Goal: Task Accomplishment & Management: Complete application form

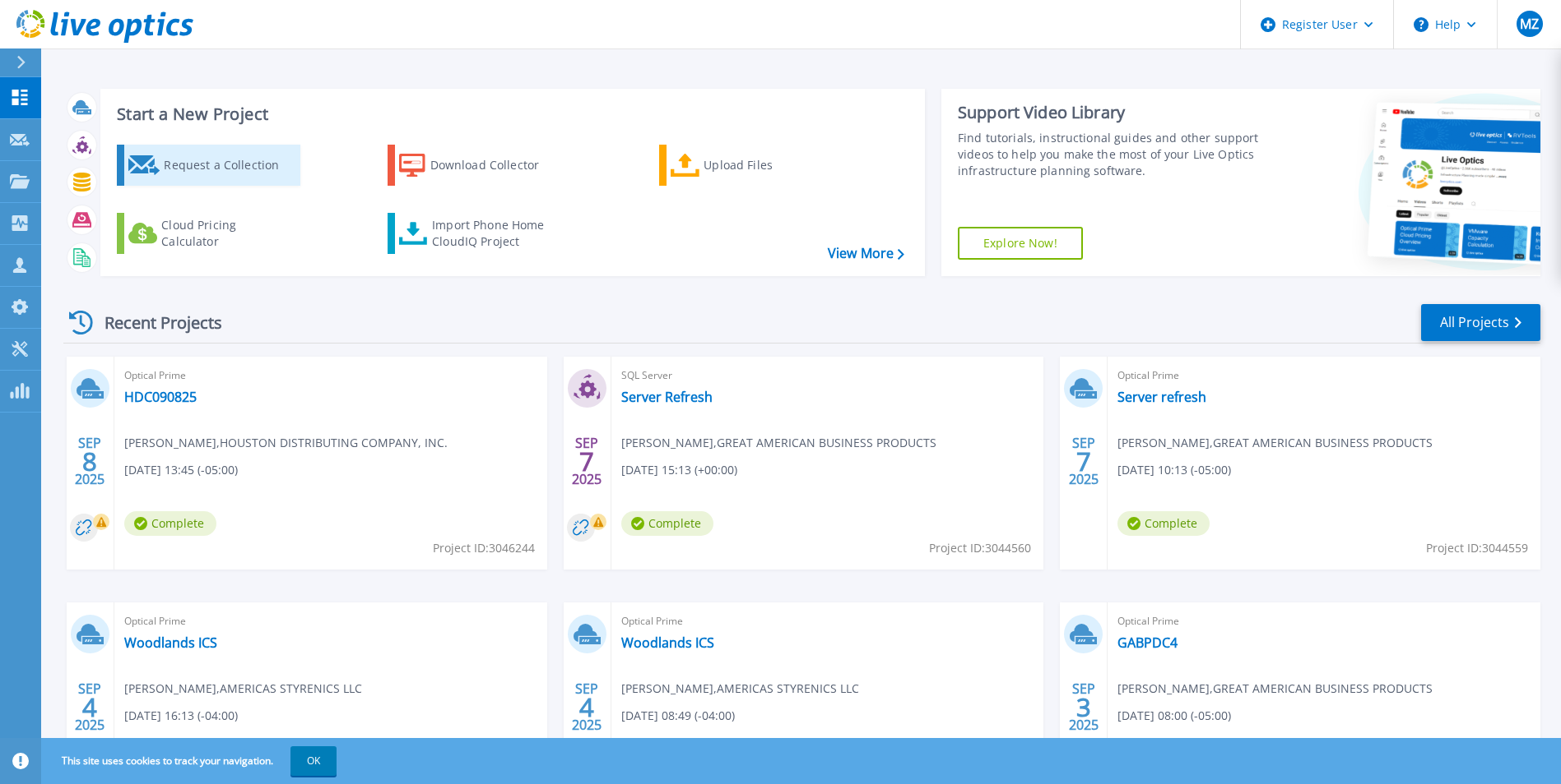
click at [189, 179] on div "Request a Collection" at bounding box center [230, 165] width 132 height 33
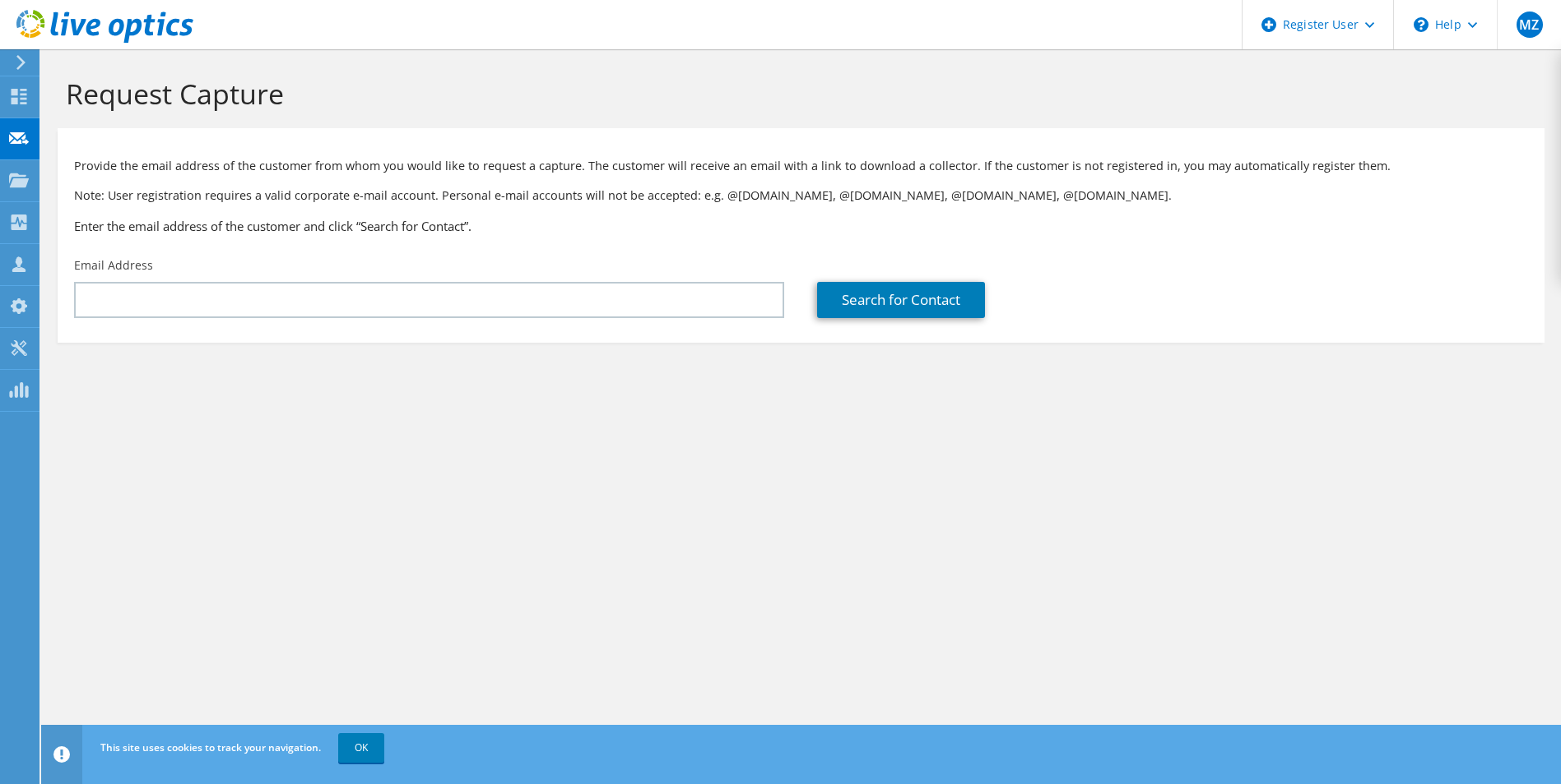
click at [235, 275] on div "Email Address" at bounding box center [429, 287] width 743 height 77
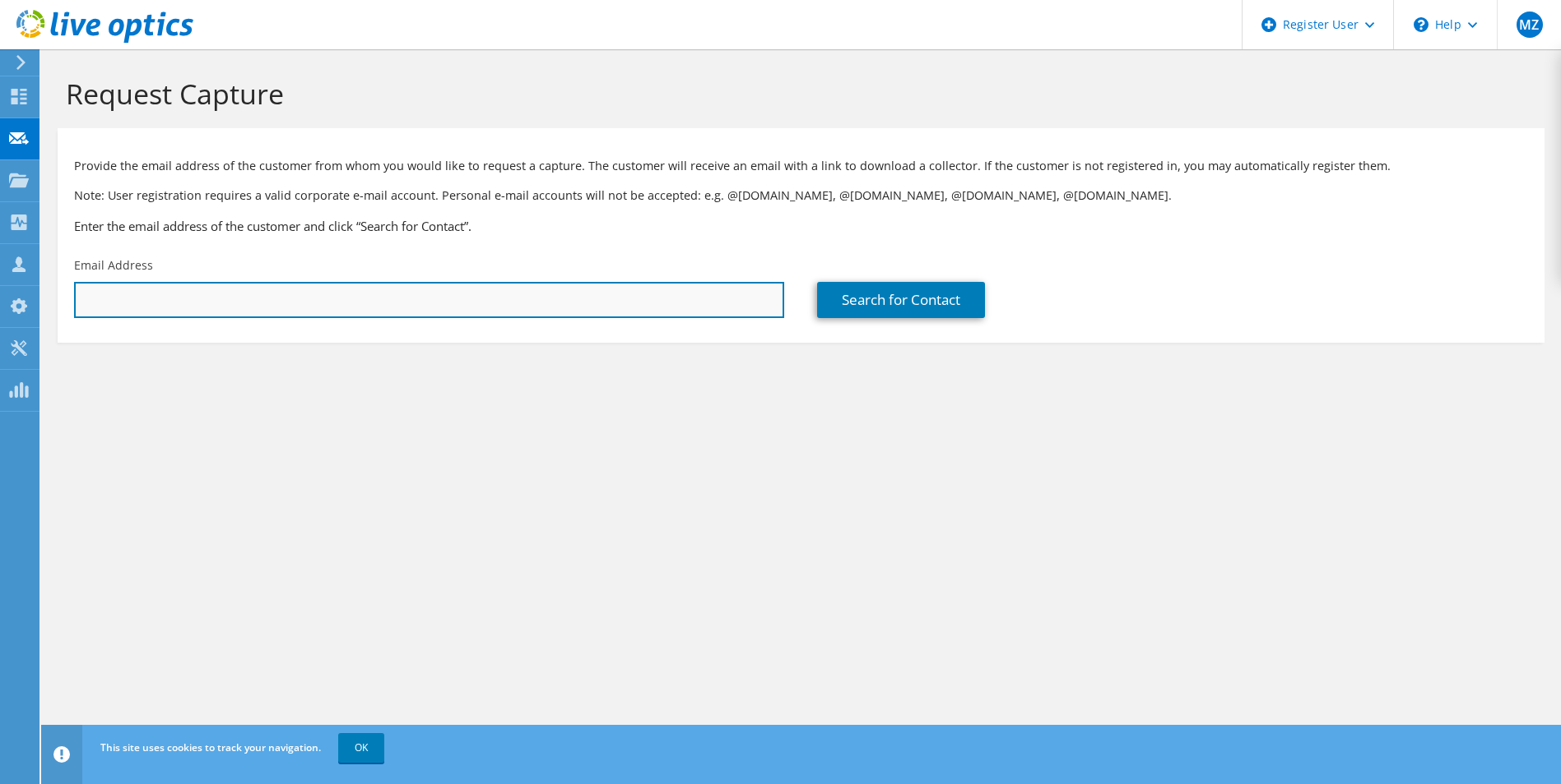
drag, startPoint x: 197, startPoint y: 296, endPoint x: 16, endPoint y: 297, distance: 181.0
click at [196, 297] on input "text" at bounding box center [428, 300] width 710 height 36
click at [213, 302] on input "text" at bounding box center [428, 300] width 710 height 36
paste input "jmaldonado@firethornetech.com"
type input "jmaldonado@firethornetech.com"
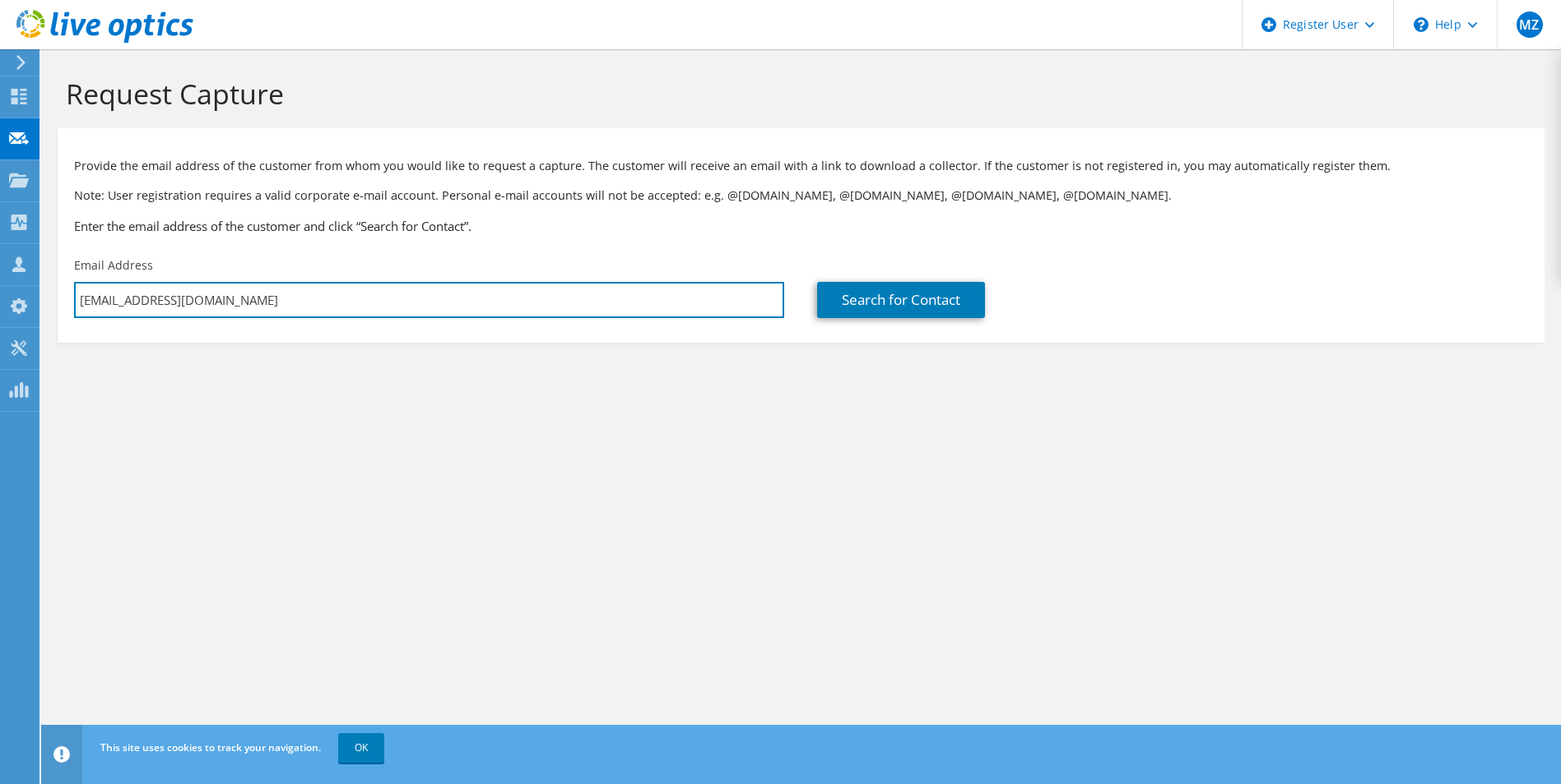
drag, startPoint x: 339, startPoint y: 306, endPoint x: -154, endPoint y: 276, distance: 493.9
click at [0, 276] on html "MZ Dell User Marisa Zitelli Marisa.Zitelli@dell.com Dell My Profile Log Out \n …" at bounding box center [780, 392] width 1561 height 784
drag, startPoint x: 139, startPoint y: 292, endPoint x: 8, endPoint y: 259, distance: 135.1
click at [139, 292] on input "text" at bounding box center [428, 300] width 710 height 36
click at [134, 293] on input "text" at bounding box center [428, 300] width 710 height 36
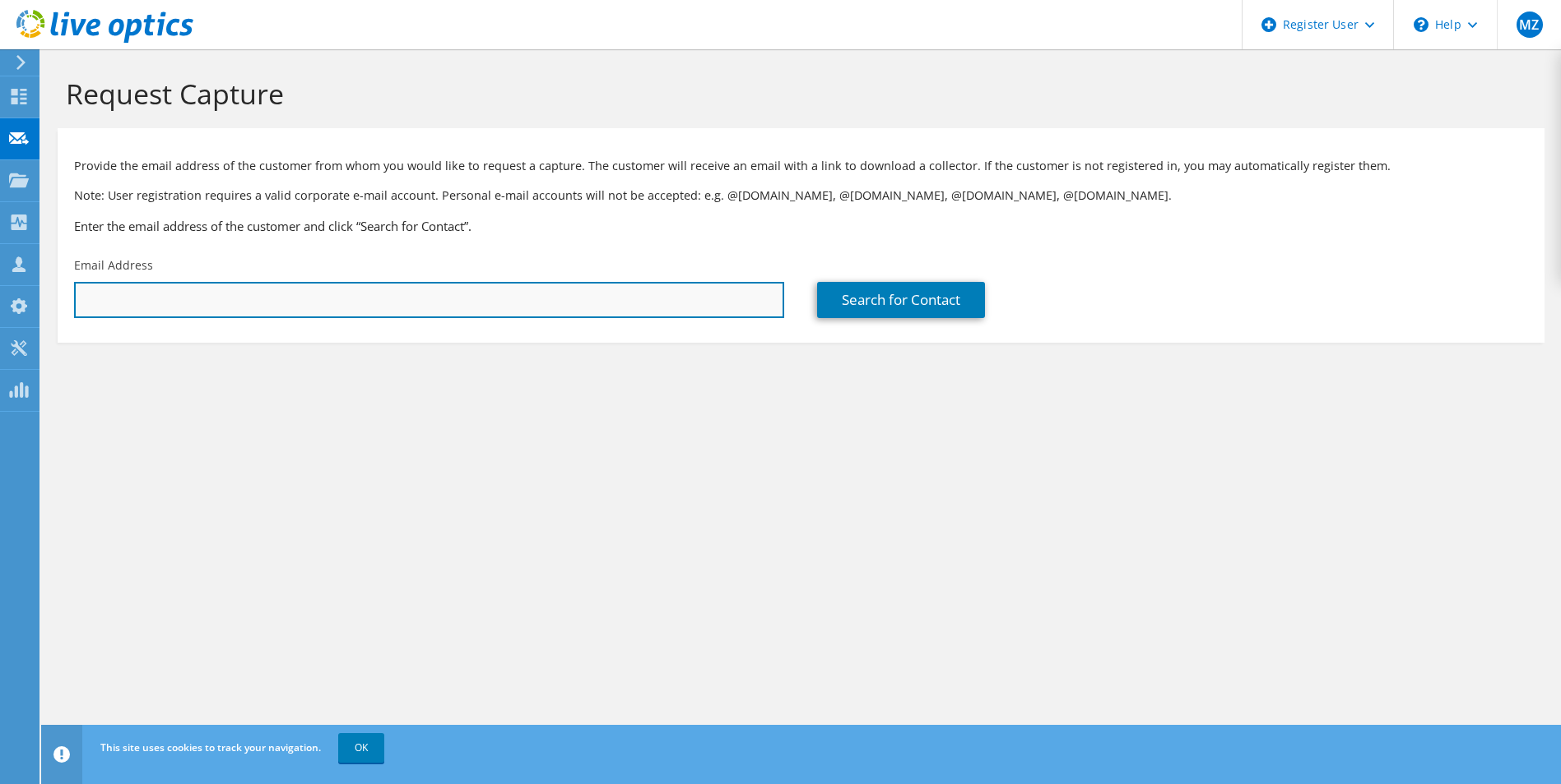
paste input "kyle@firethornetech.com"
type input "kyle@firethornetech.com"
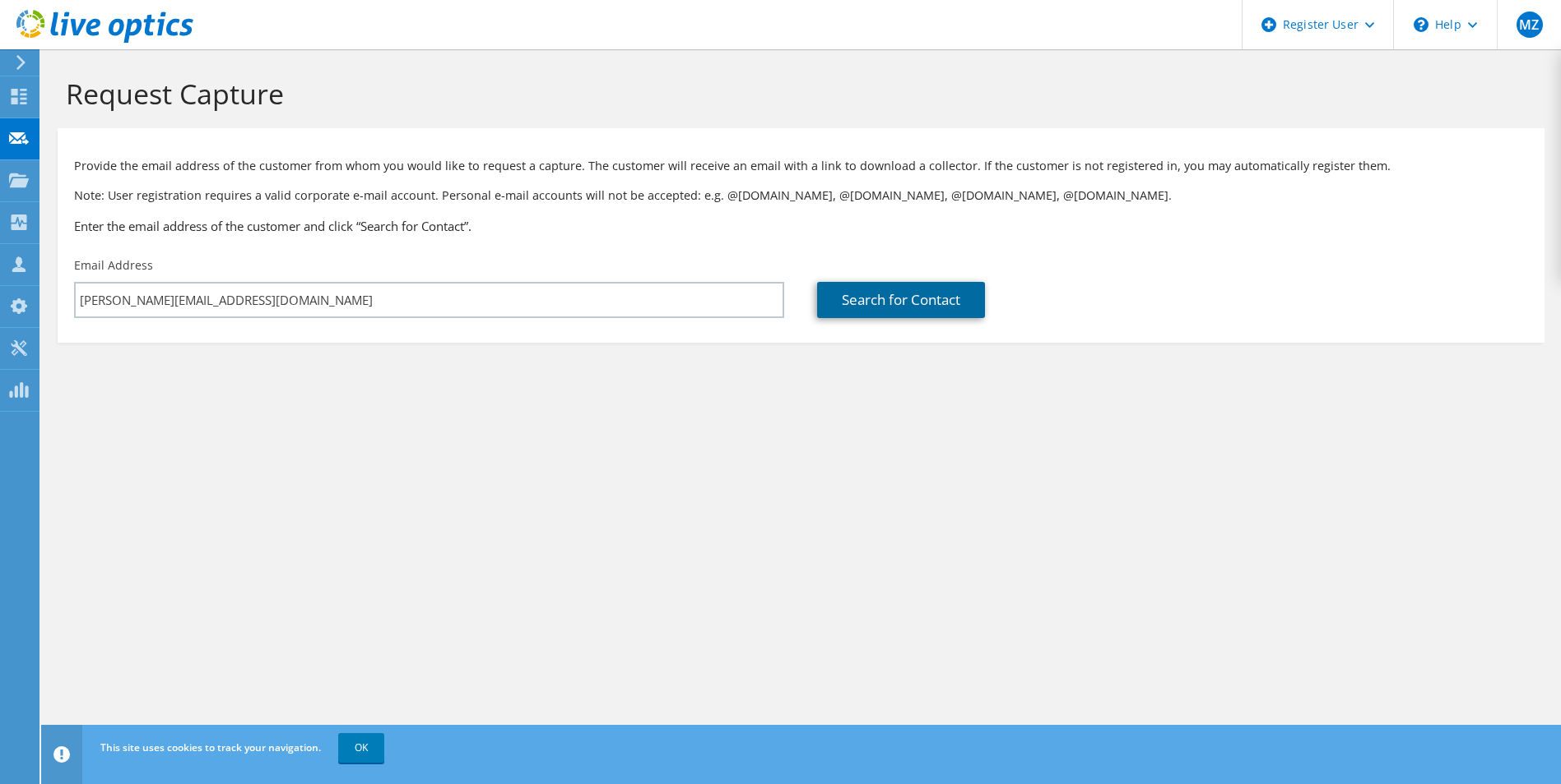
click at [879, 303] on link "Search for Contact" at bounding box center [901, 300] width 168 height 36
type input "Firethorne Technology Services LLC"
type input "Kyle"
type input "Tate"
type input "United States"
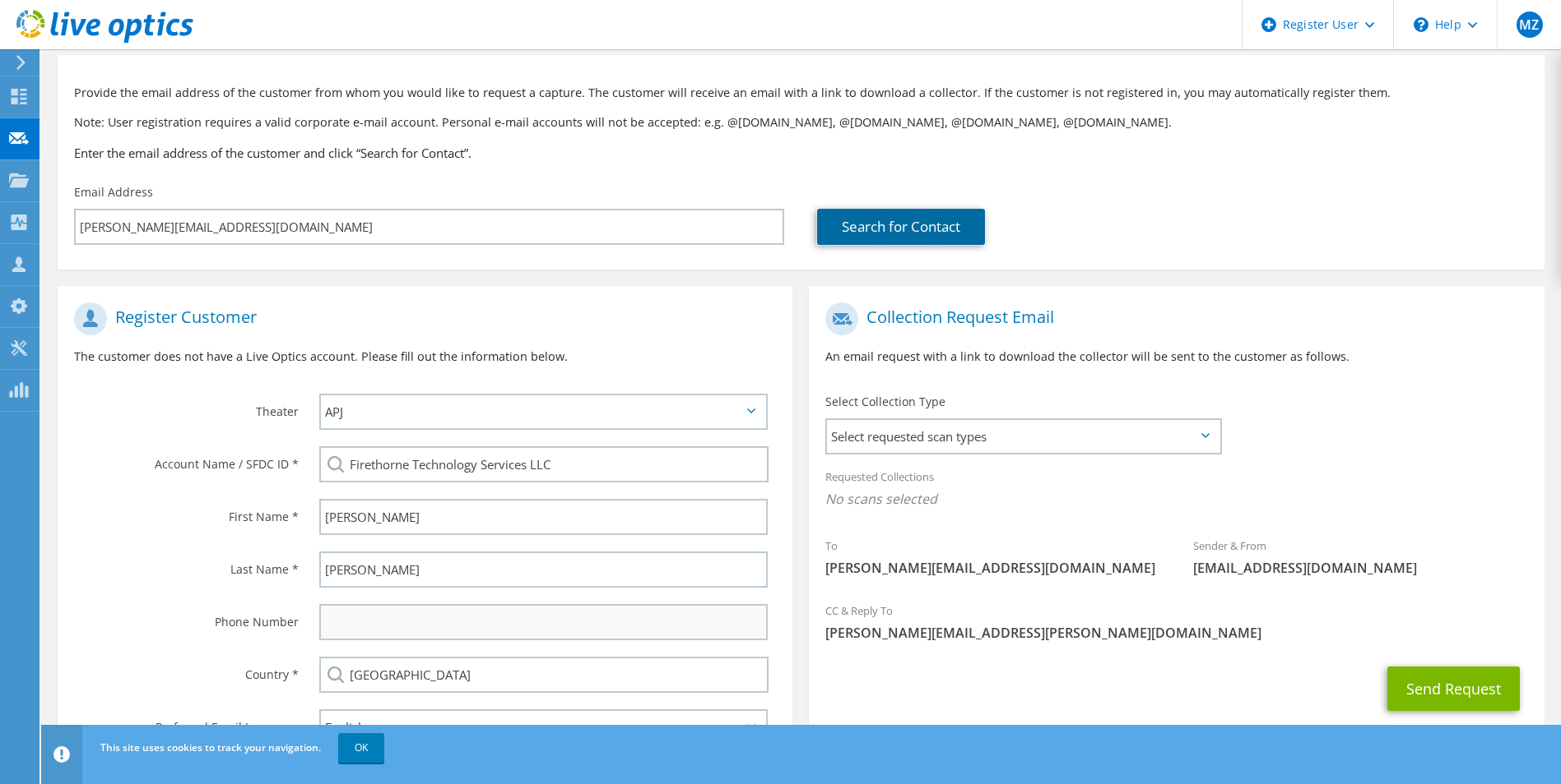
scroll to position [150, 0]
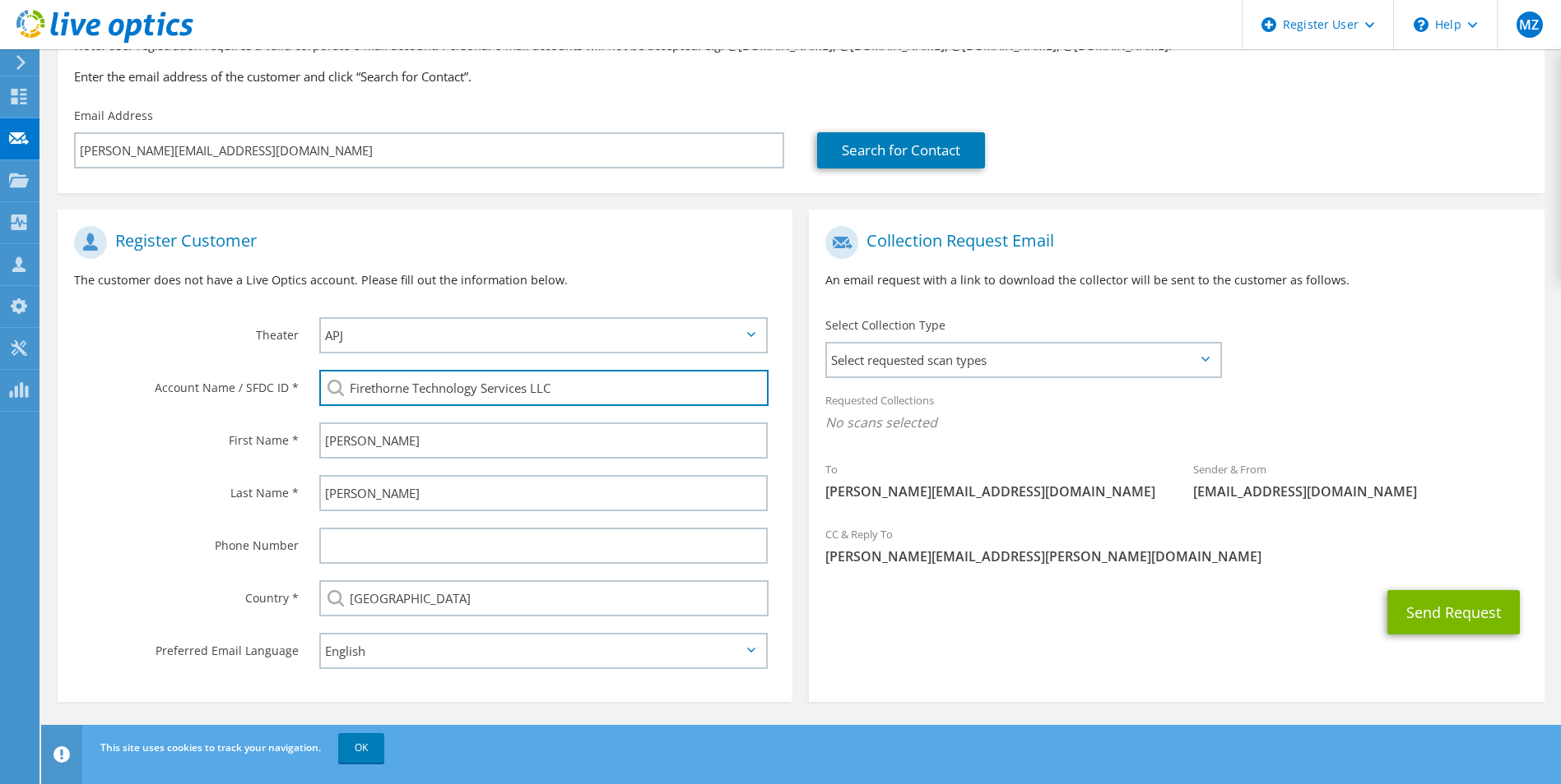
drag, startPoint x: 588, startPoint y: 388, endPoint x: 242, endPoint y: 376, distance: 346.2
click at [242, 376] on div "Account Name / SFDC ID * Firethorne Technology Services LLC" at bounding box center [425, 388] width 735 height 53
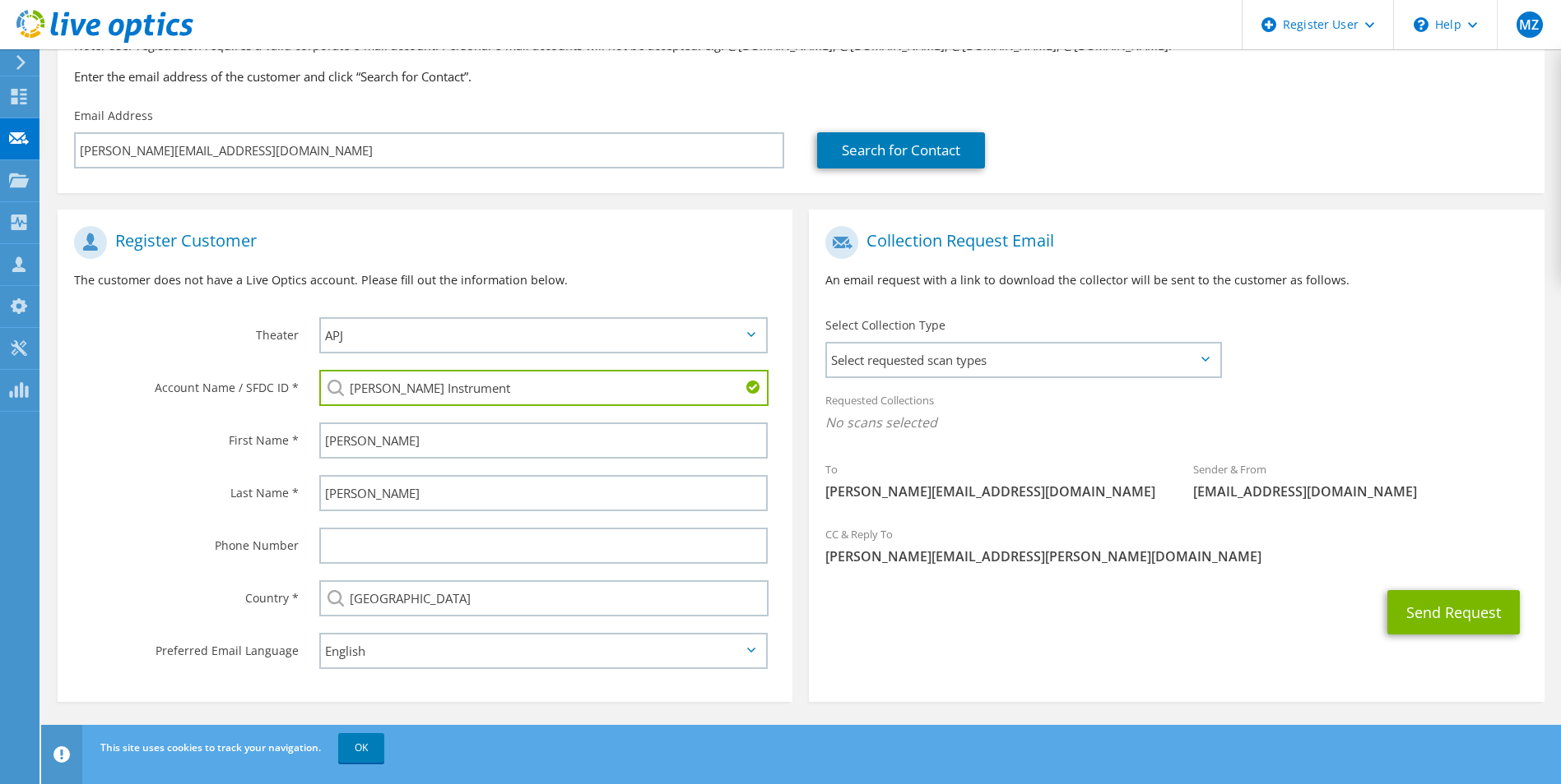
click at [623, 397] on input "Thomas Instrument" at bounding box center [544, 388] width 450 height 36
click at [480, 393] on input "Thomas Instrument" at bounding box center [544, 388] width 450 height 36
click at [437, 451] on li "THOMAS INSTRUMENT : 2434068553" at bounding box center [431, 450] width 224 height 20
type input "THOMAS INSTRUMENT : 2434068553"
click at [932, 651] on section "Collection Request Email An email request with a link to download the collector…" at bounding box center [1176, 456] width 735 height 493
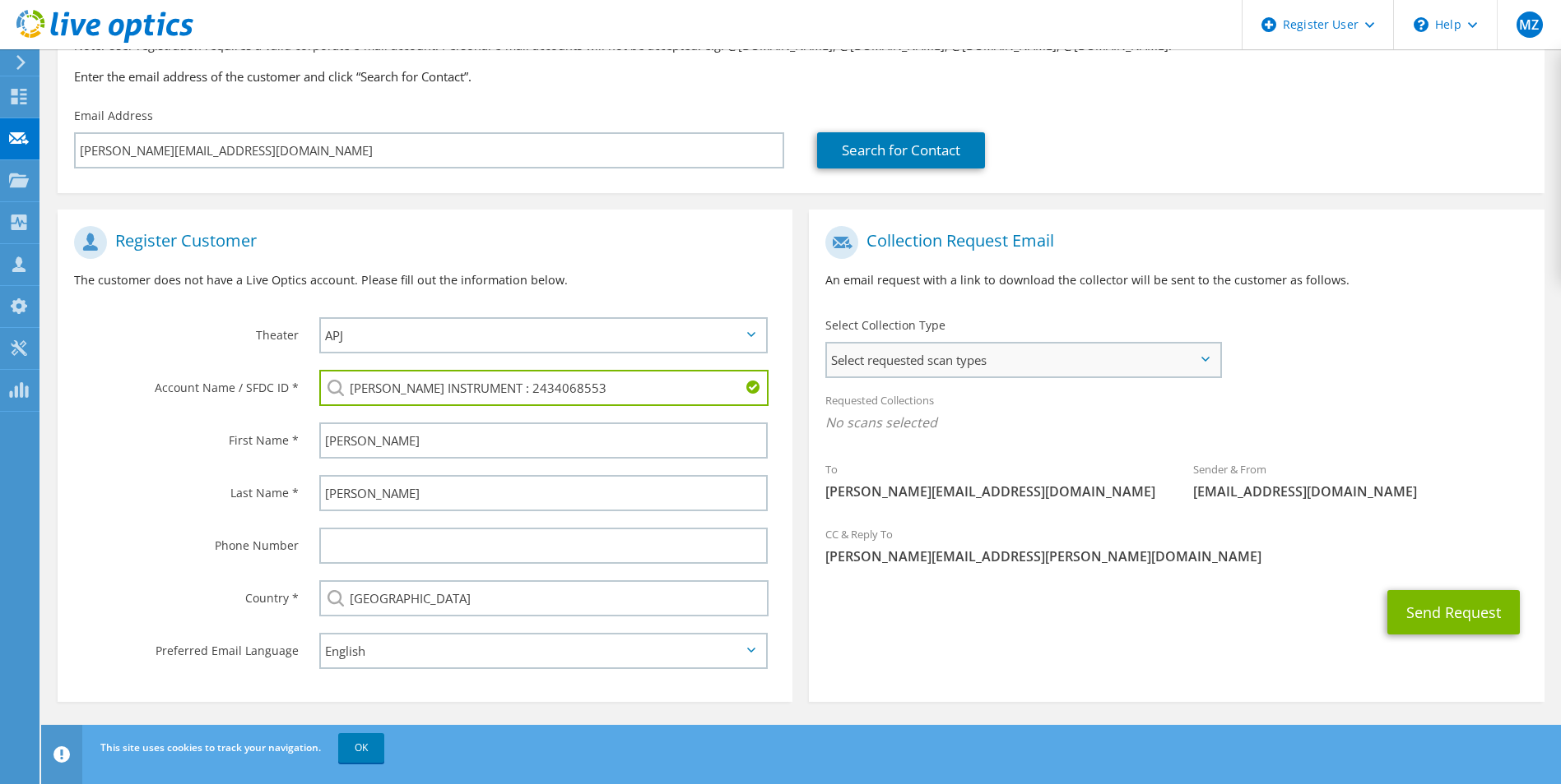
click at [1075, 366] on span "Select requested scan types" at bounding box center [1022, 360] width 391 height 33
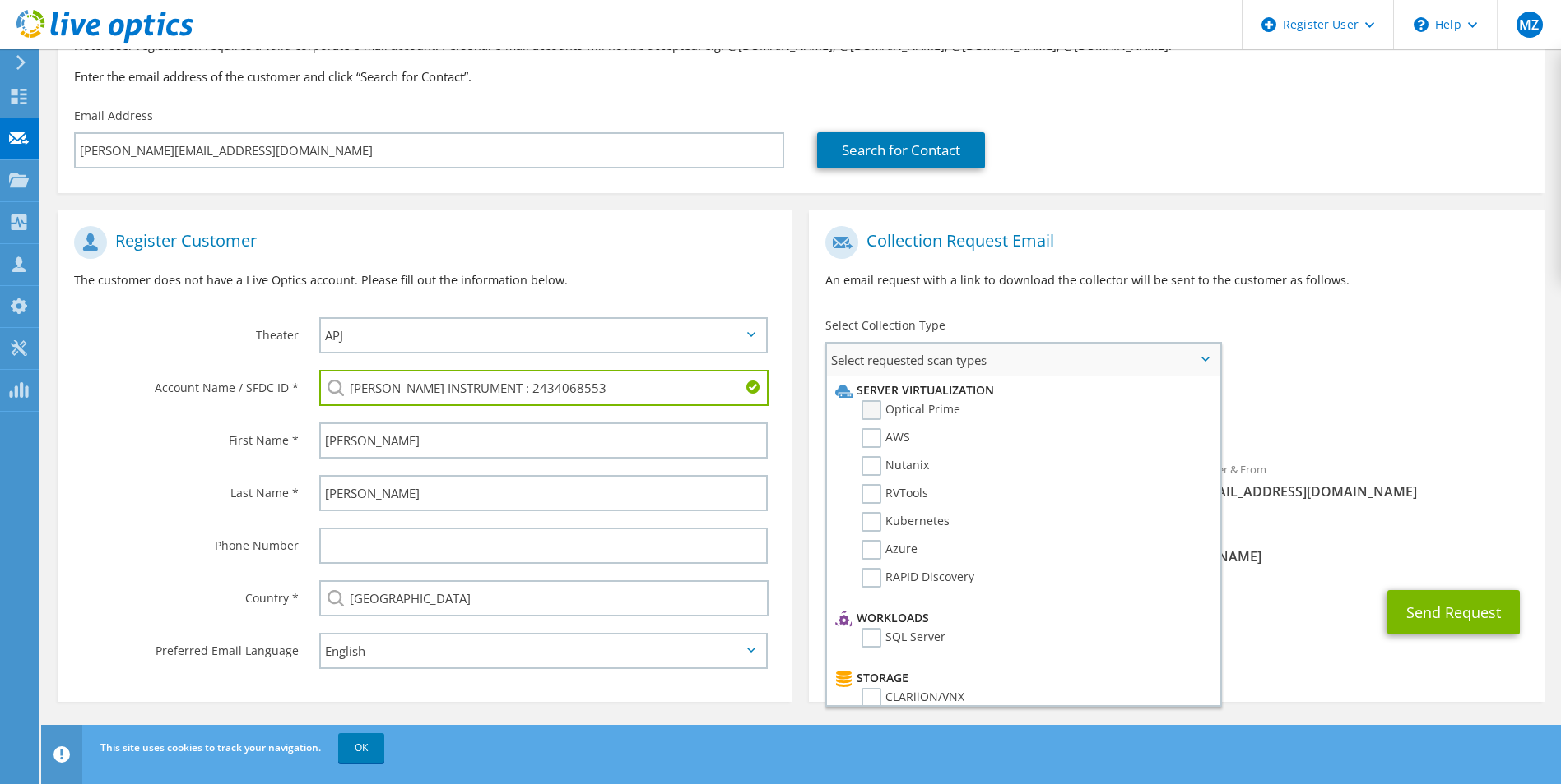
click at [883, 407] on label "Optical Prime" at bounding box center [910, 410] width 99 height 20
click at [0, 0] on input "Optical Prime" at bounding box center [0, 0] width 0 height 0
click at [1374, 375] on div "To kyle@firethornetech.com Sender & From liveoptics@liveoptics.com" at bounding box center [1176, 369] width 735 height 304
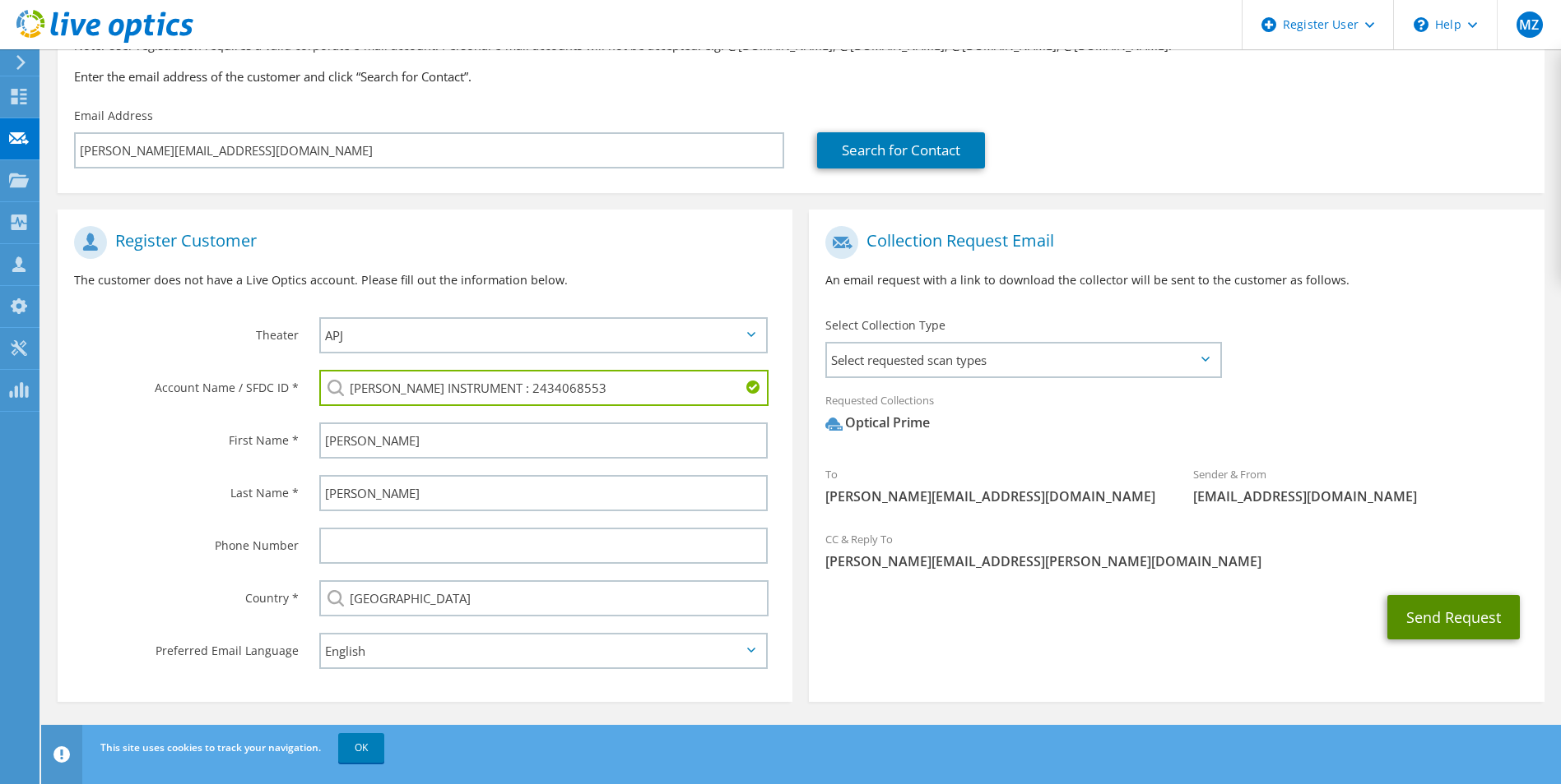
click at [1440, 612] on button "Send Request" at bounding box center [1453, 617] width 133 height 45
